Goal: Use online tool/utility: Use online tool/utility

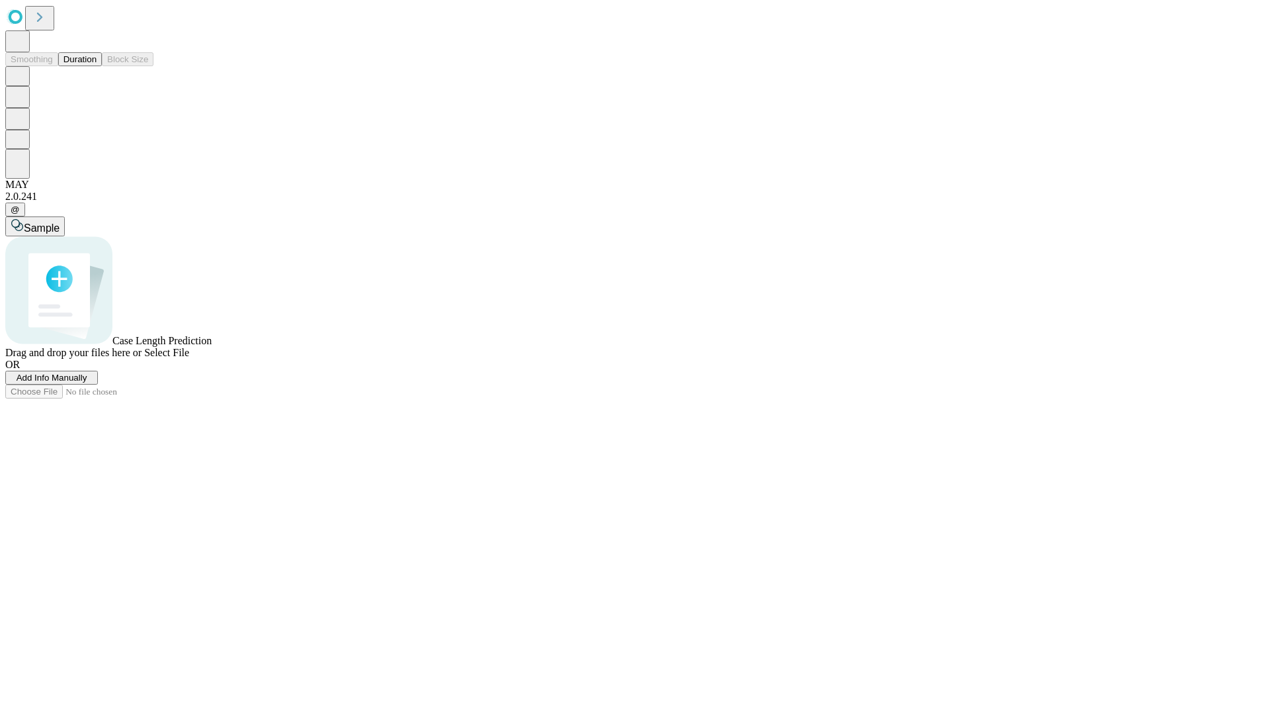
click at [97, 66] on button "Duration" at bounding box center [80, 59] width 44 height 14
click at [60, 222] on span "Sample" at bounding box center [42, 227] width 36 height 11
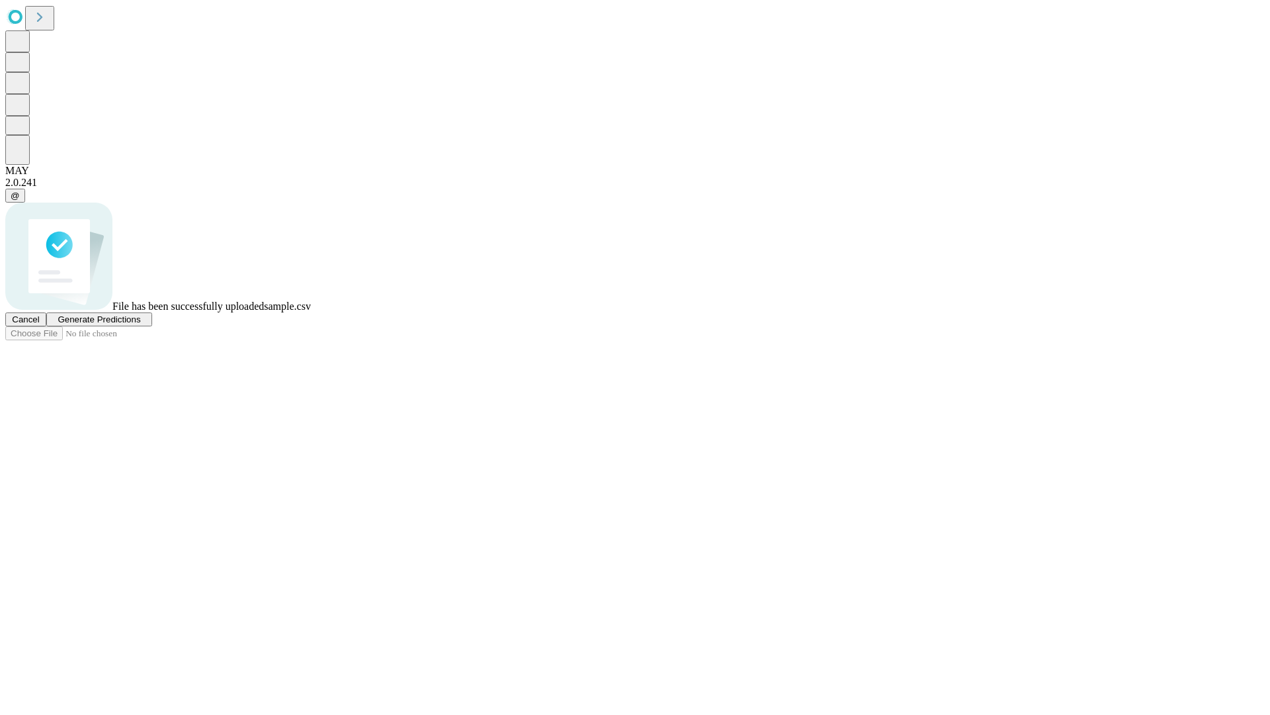
click at [140, 324] on span "Generate Predictions" at bounding box center [99, 319] width 83 height 10
